Goal: Navigation & Orientation: Find specific page/section

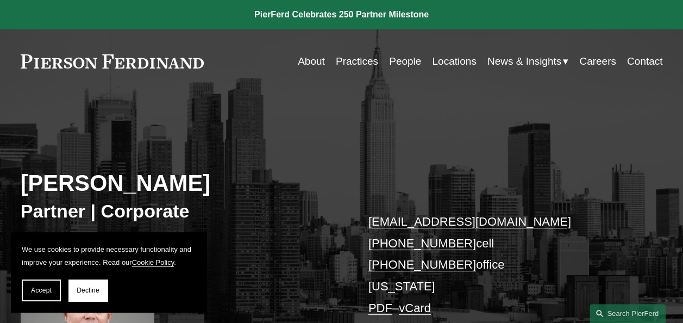
click at [309, 62] on link "About" at bounding box center [311, 61] width 27 height 21
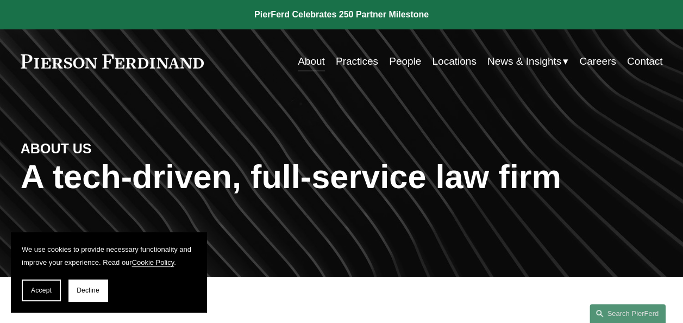
click at [389, 57] on link "People" at bounding box center [405, 61] width 32 height 21
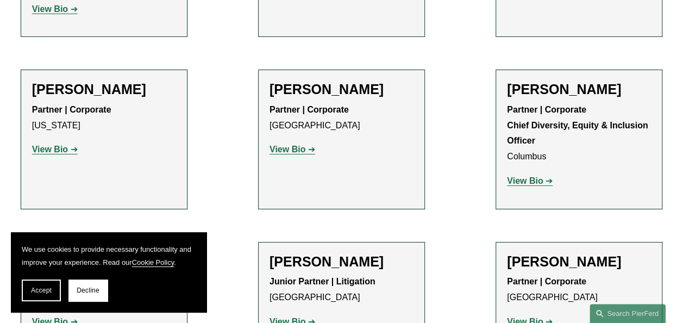
scroll to position [1957, 0]
